Goal: Information Seeking & Learning: Find specific page/section

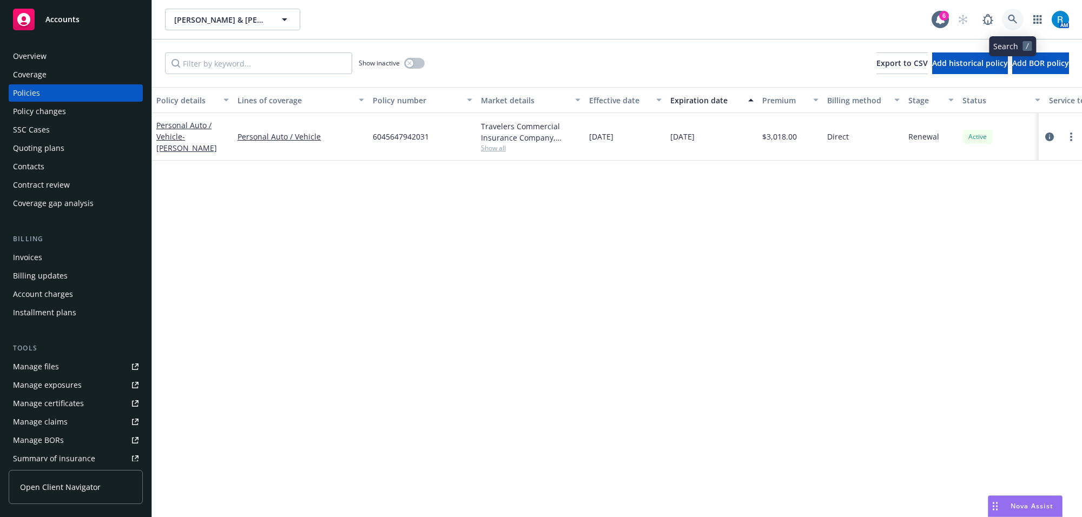
click at [1015, 15] on icon at bounding box center [1013, 20] width 10 height 10
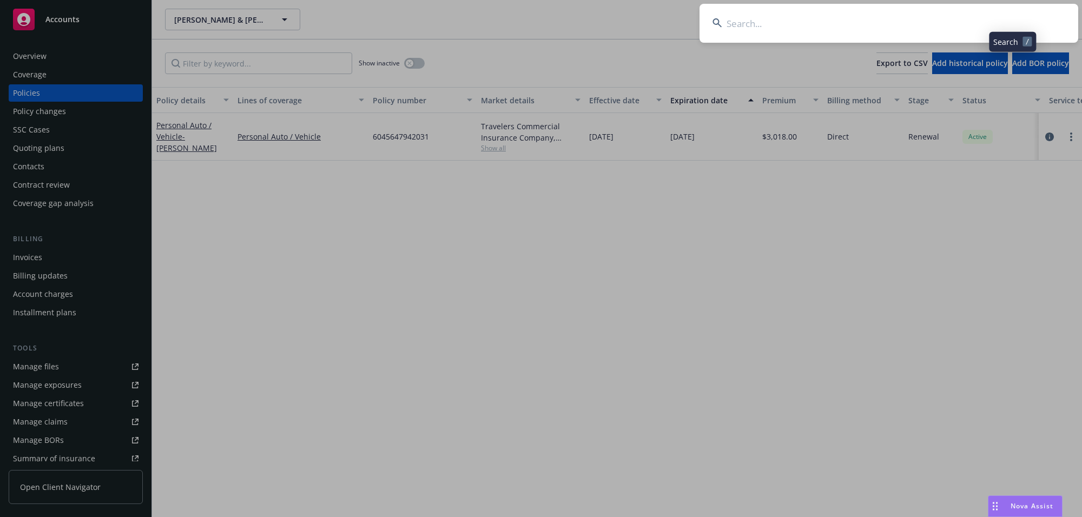
type input "[PERSON_NAME] & [PERSON_NAME]"
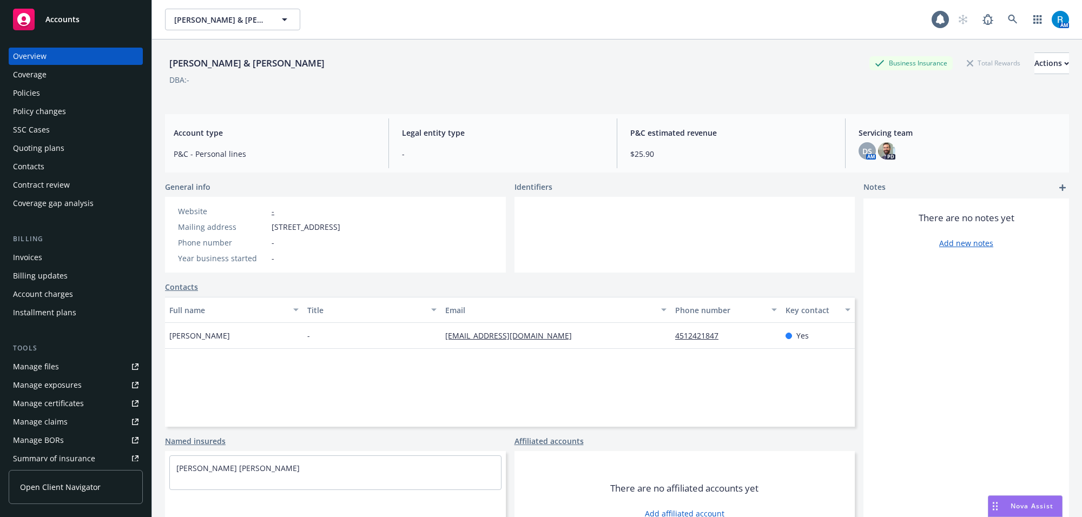
click at [30, 92] on div "Policies" at bounding box center [26, 92] width 27 height 17
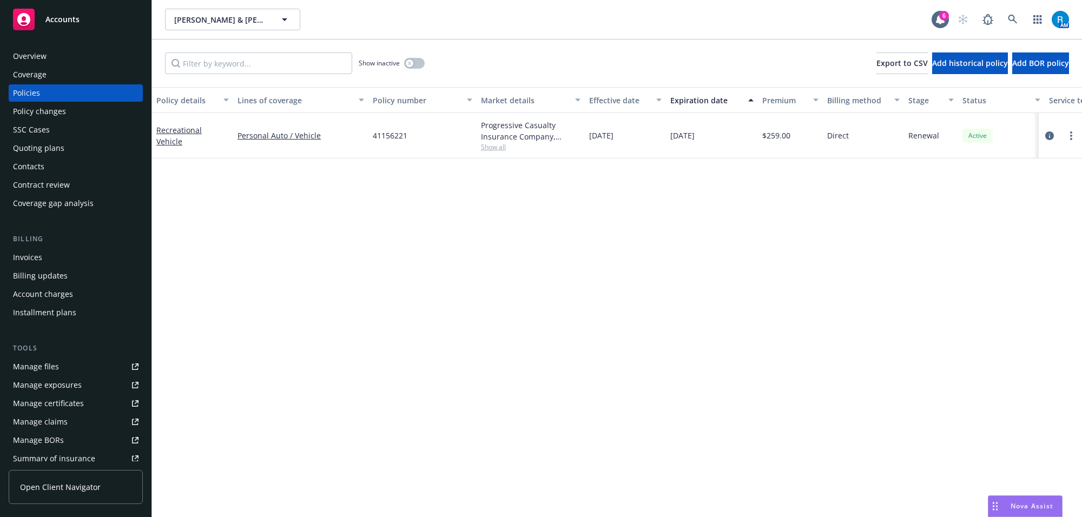
click at [23, 65] on div "Overview Coverage Policies Policy changes SSC Cases Quoting plans Contacts Cont…" at bounding box center [76, 130] width 134 height 164
click at [25, 59] on div "Overview" at bounding box center [30, 56] width 34 height 17
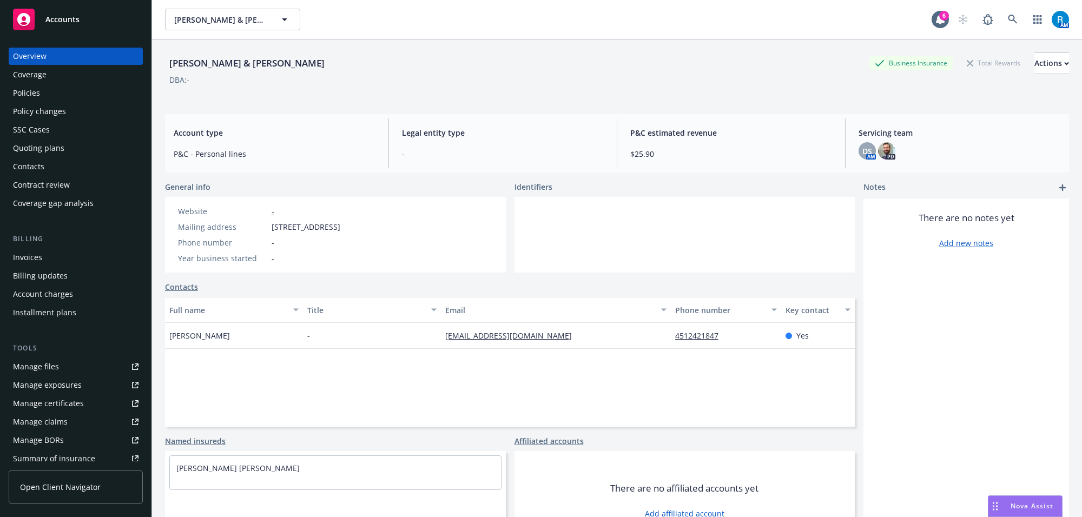
drag, startPoint x: 858, startPoint y: 152, endPoint x: 766, endPoint y: 141, distance: 93.2
click at [766, 141] on div "P&C estimated revenue $25.90" at bounding box center [730, 143] width 219 height 50
click at [866, 150] on div "DS" at bounding box center [866, 150] width 17 height 17
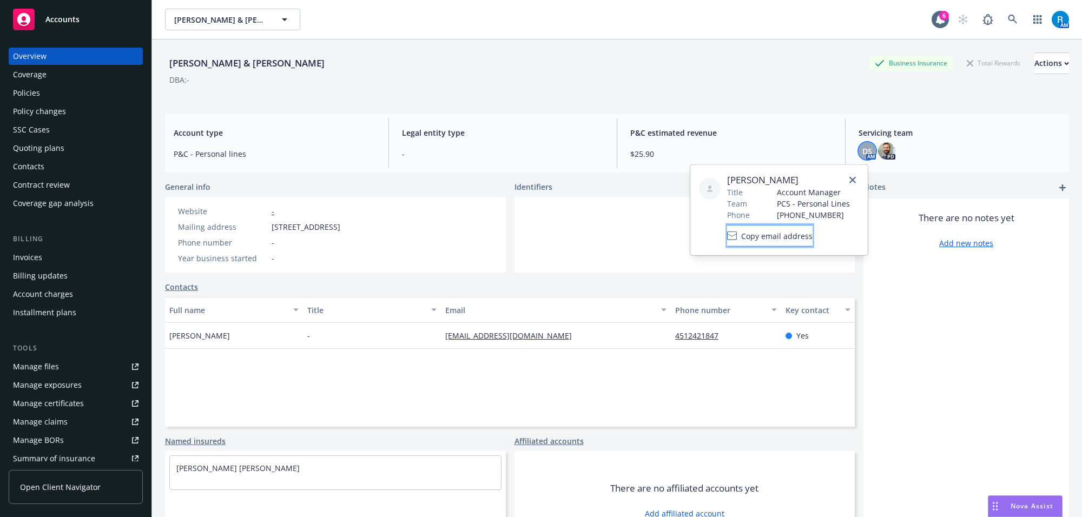
click at [774, 238] on span "Copy email address" at bounding box center [776, 235] width 71 height 11
click at [87, 95] on div "Policies" at bounding box center [75, 92] width 125 height 17
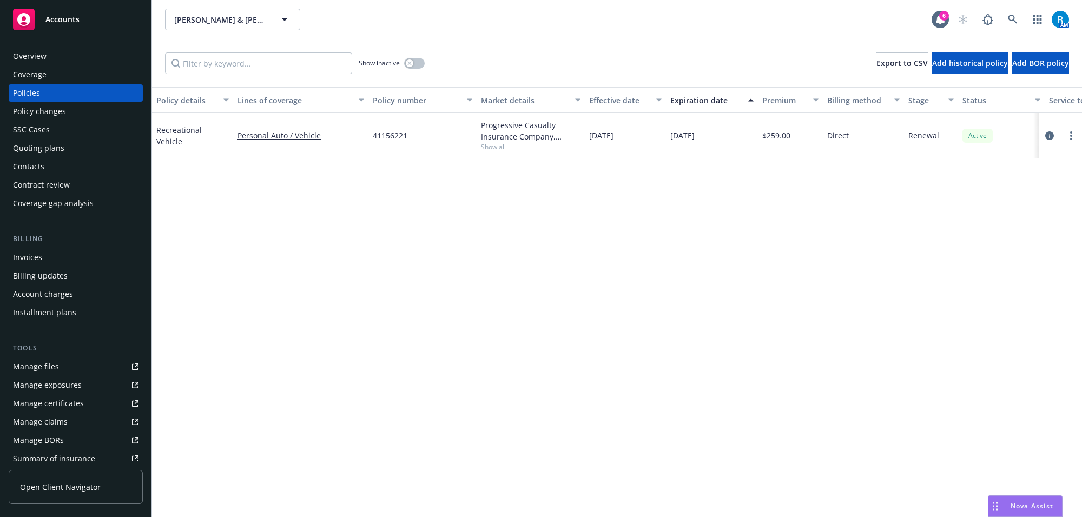
click at [57, 62] on div "Overview" at bounding box center [75, 56] width 125 height 17
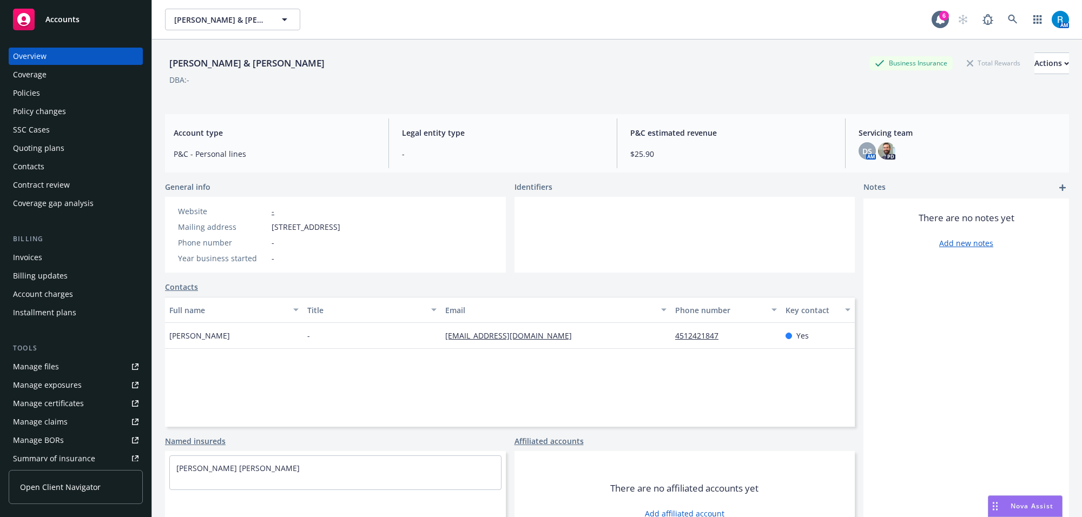
click at [521, 84] on div "DBA: -" at bounding box center [617, 79] width 904 height 11
click at [19, 93] on div "Policies" at bounding box center [26, 92] width 27 height 17
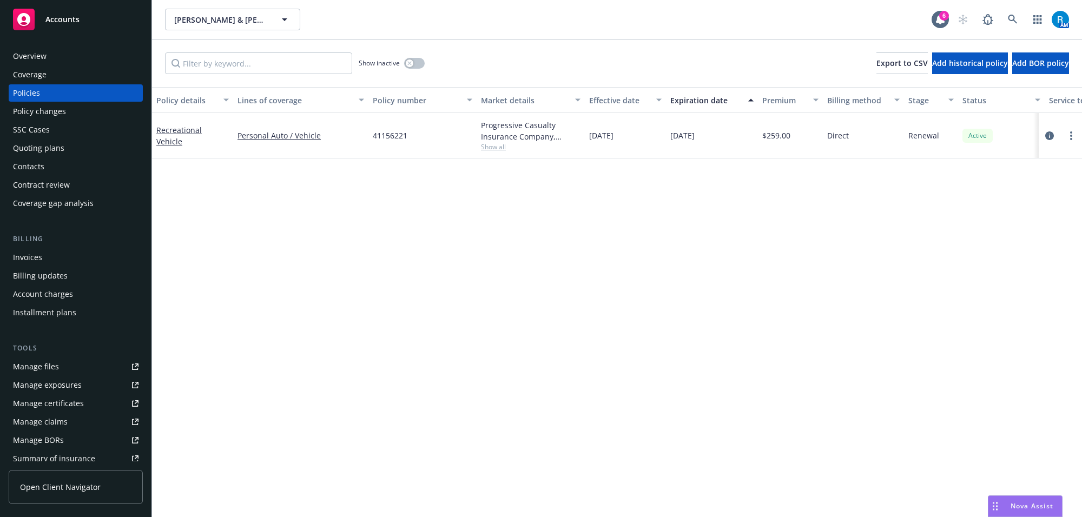
click at [19, 58] on div "Overview" at bounding box center [30, 56] width 34 height 17
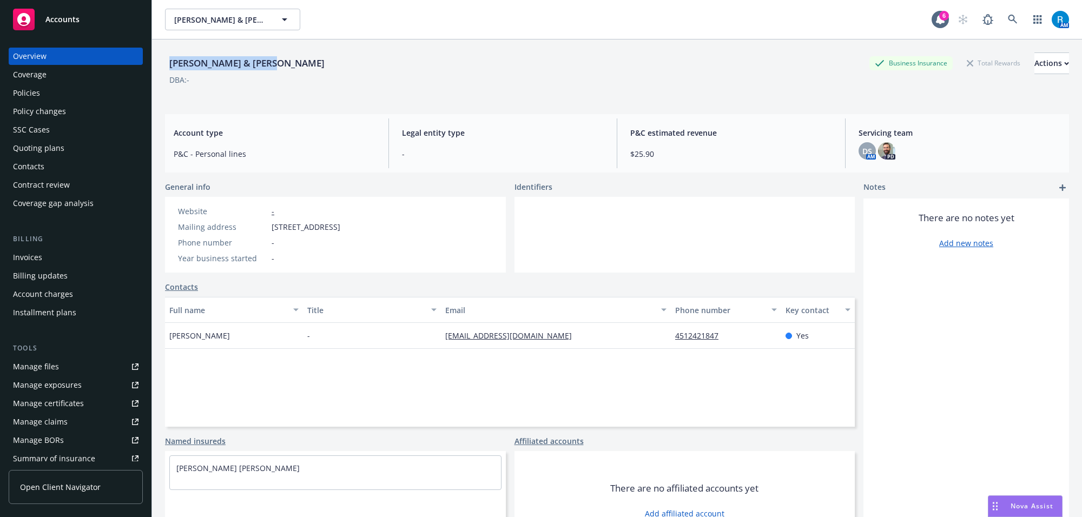
drag, startPoint x: 164, startPoint y: 66, endPoint x: 277, endPoint y: 67, distance: 113.6
click at [277, 67] on div "[PERSON_NAME] & [PERSON_NAME] Business Insurance Total Rewards Actions DBA: - A…" at bounding box center [617, 297] width 930 height 517
copy div "[PERSON_NAME] & [PERSON_NAME]"
click at [47, 97] on div "Policies" at bounding box center [75, 92] width 125 height 17
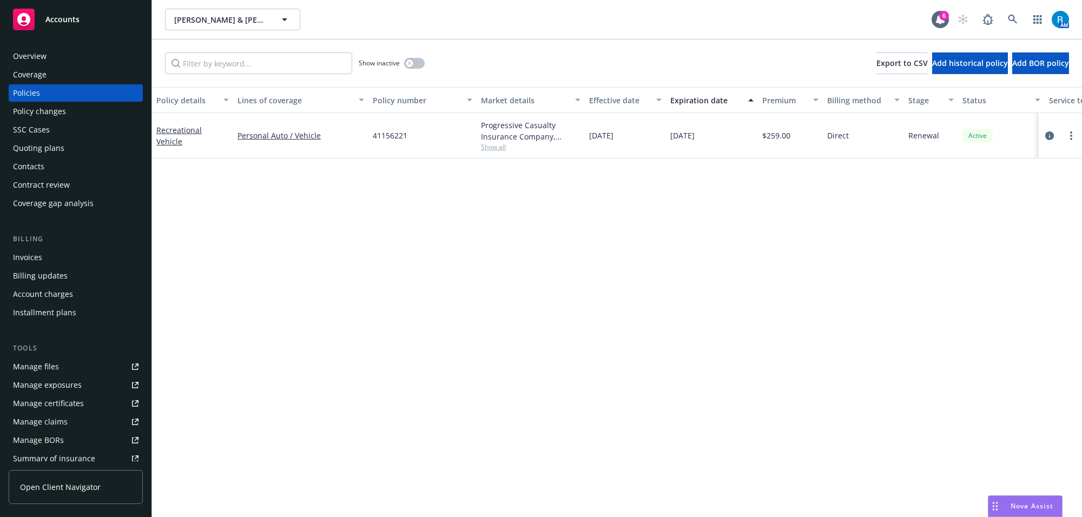
click at [391, 131] on span "41156221" at bounding box center [390, 135] width 35 height 11
copy span "41156221"
click at [1011, 12] on link at bounding box center [1013, 20] width 22 height 22
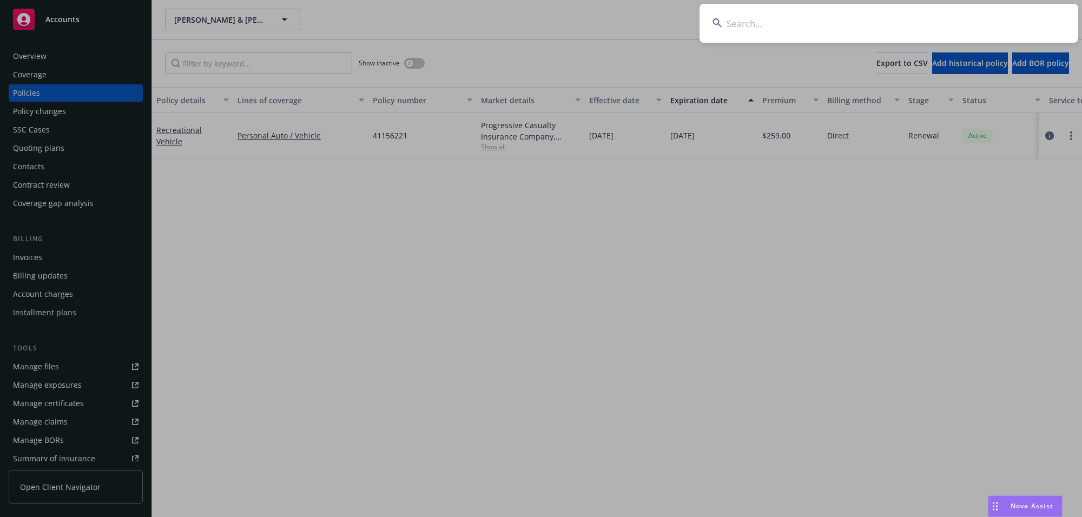
type input "[PERSON_NAME]"
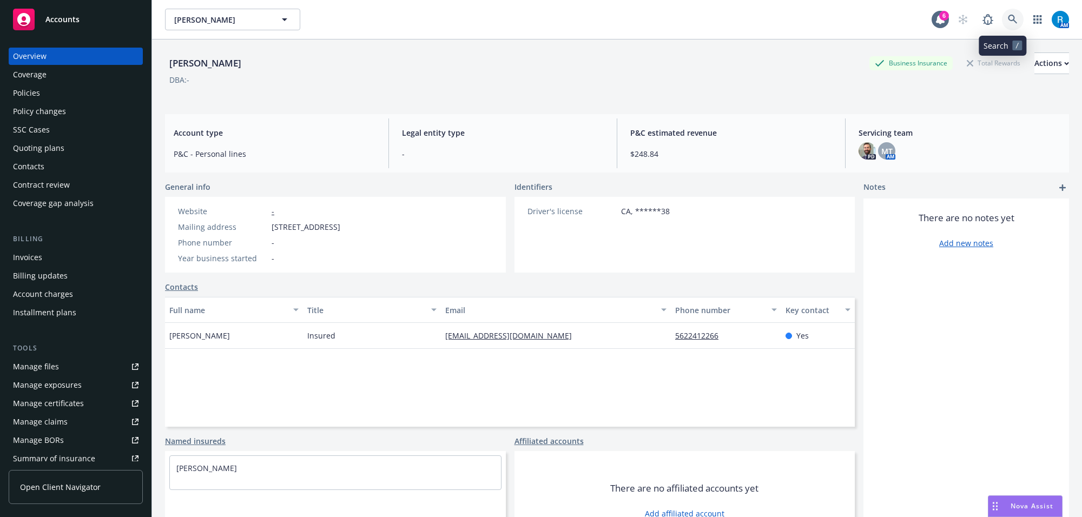
click at [1008, 19] on icon at bounding box center [1013, 20] width 10 height 10
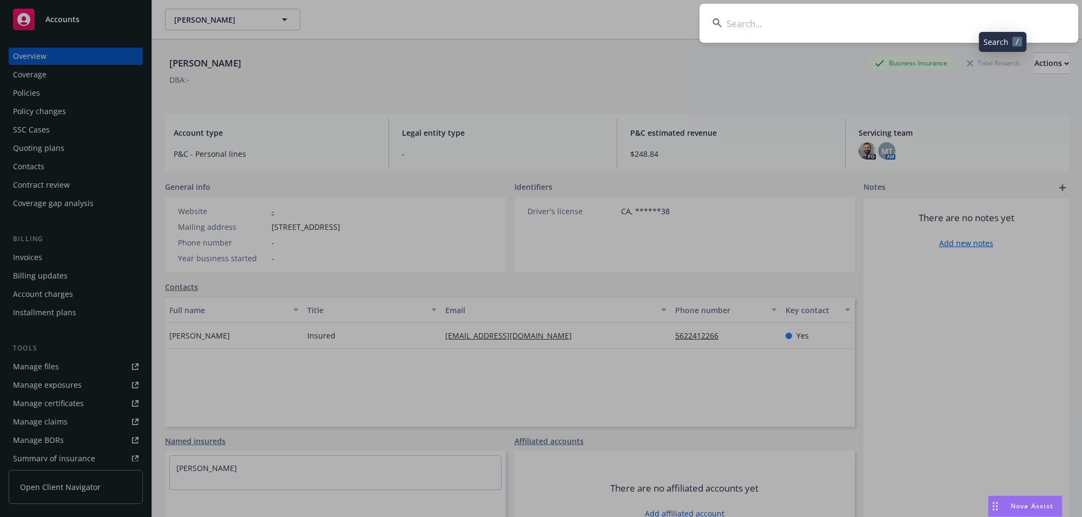
type input "[DATE] - checked carrier website for policy - 1st Check"
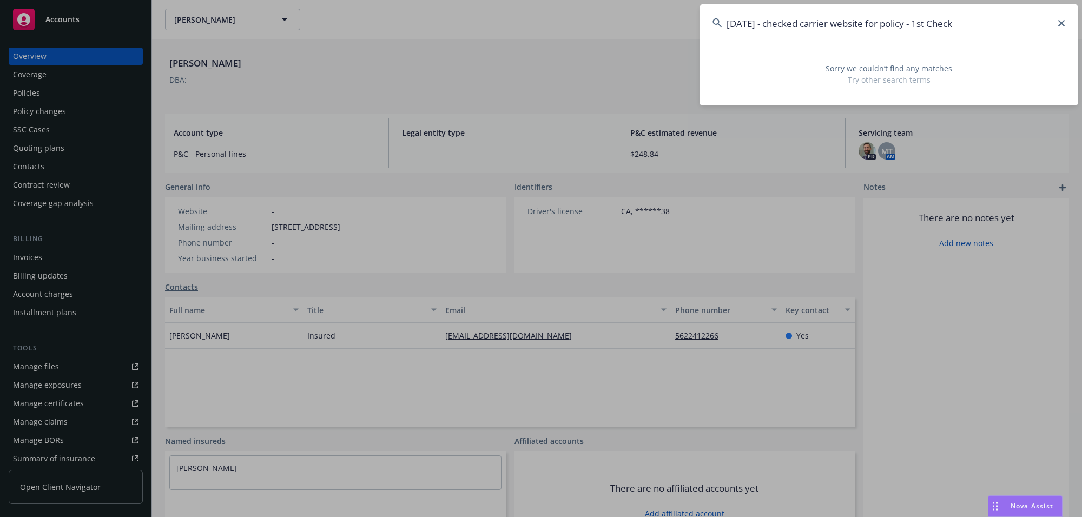
drag, startPoint x: 989, startPoint y: 25, endPoint x: 626, endPoint y: 25, distance: 362.9
click at [630, 24] on div "[DATE] - checked carrier website for policy - 1st Check Sorry we couldn’t find …" at bounding box center [541, 258] width 1082 height 517
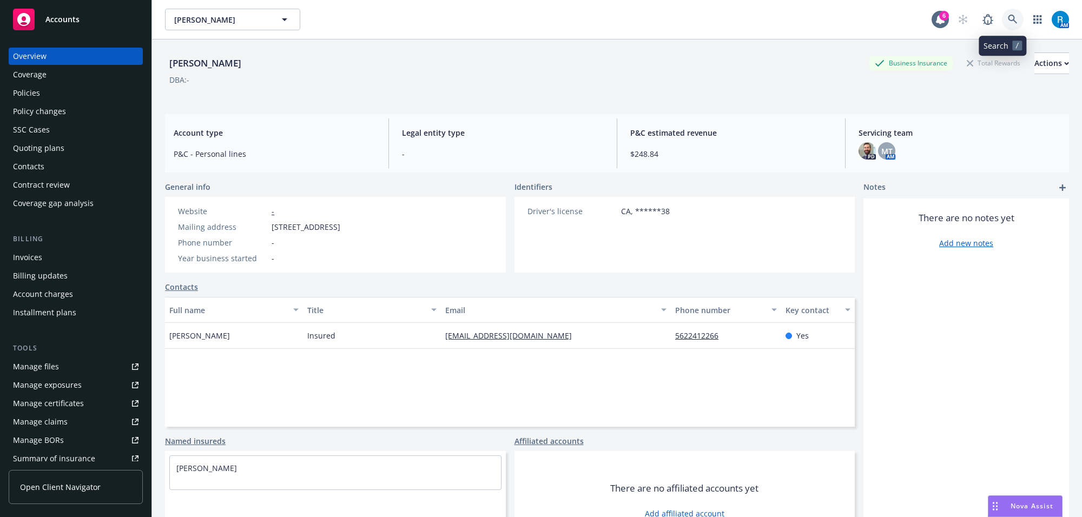
click at [1008, 22] on icon at bounding box center [1013, 20] width 10 height 10
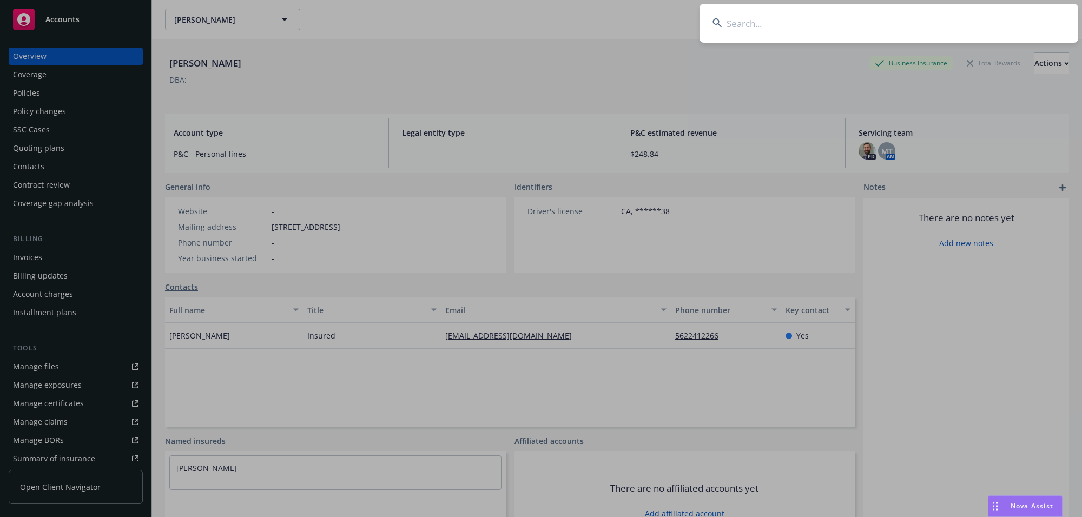
type input "[PERSON_NAME] and [PERSON_NAME]"
